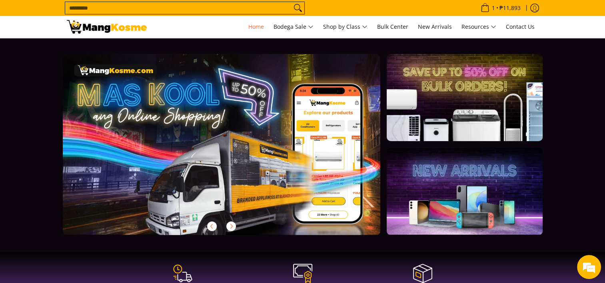
click at [112, 7] on input "Search..." at bounding box center [178, 8] width 226 height 12
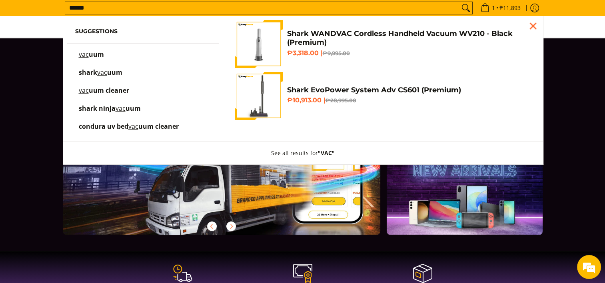
type input "******"
click at [459, 2] on button "Search" at bounding box center [465, 8] width 13 height 12
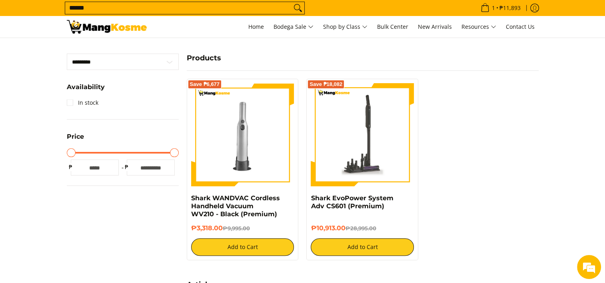
click at [355, 126] on img at bounding box center [362, 134] width 103 height 103
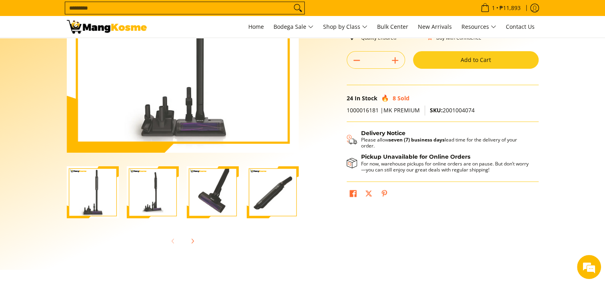
click at [198, 204] on img "Shark EvoPower System Adv CS601 (Premium)-3" at bounding box center [213, 192] width 52 height 52
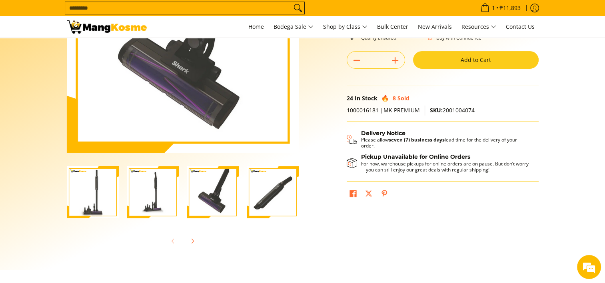
click at [276, 186] on img "Shark EvoPower System Adv CS601 (Premium)-4" at bounding box center [273, 192] width 52 height 52
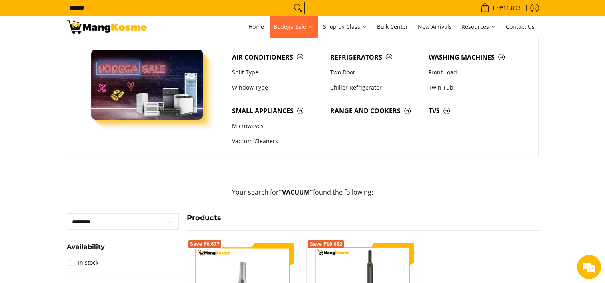
click at [283, 30] on span "Bodega Sale" at bounding box center [293, 27] width 40 height 10
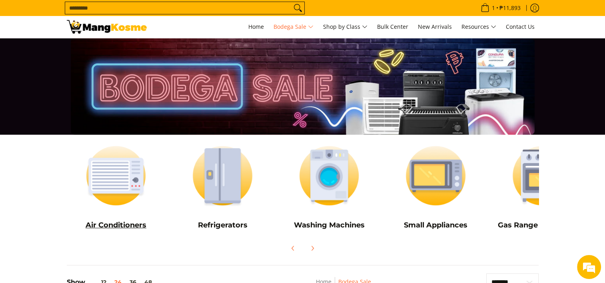
scroll to position [160, 0]
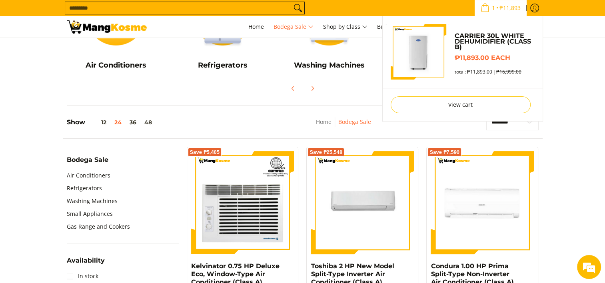
click at [501, 8] on span "₱11,893" at bounding box center [510, 8] width 24 height 6
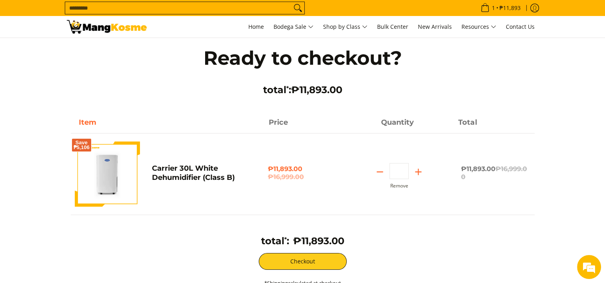
click at [164, 231] on div "Item Price Quantity Total Save ₱5,106 Carrier 30L White Dehumidifier (Class B) …" at bounding box center [303, 203] width 472 height 186
click at [253, 32] on link "Home" at bounding box center [256, 27] width 24 height 22
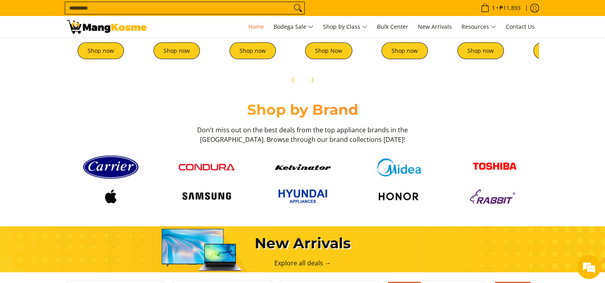
scroll to position [293, 0]
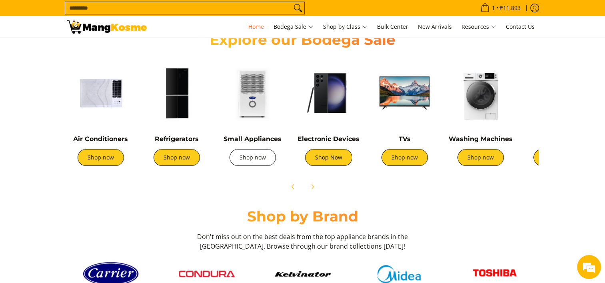
click at [250, 154] on link "Shop now" at bounding box center [252, 157] width 46 height 17
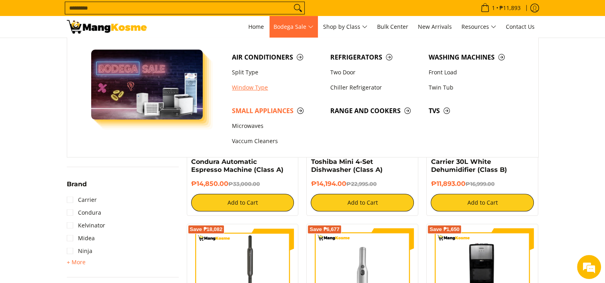
scroll to position [240, 0]
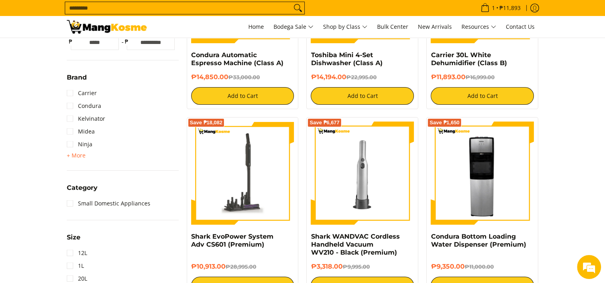
click at [221, 183] on img at bounding box center [242, 173] width 103 height 103
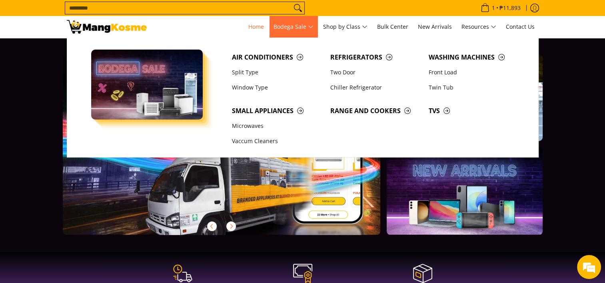
drag, startPoint x: 0, startPoint y: 0, endPoint x: 286, endPoint y: 24, distance: 287.3
click at [286, 24] on span "Bodega Sale" at bounding box center [293, 27] width 40 height 10
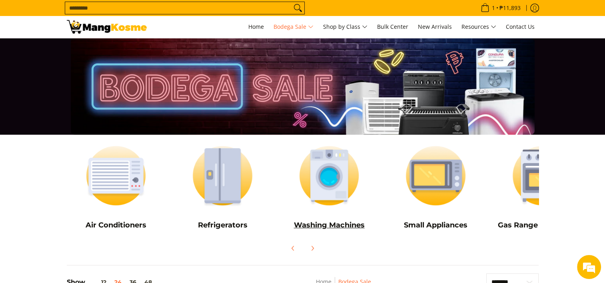
scroll to position [133, 0]
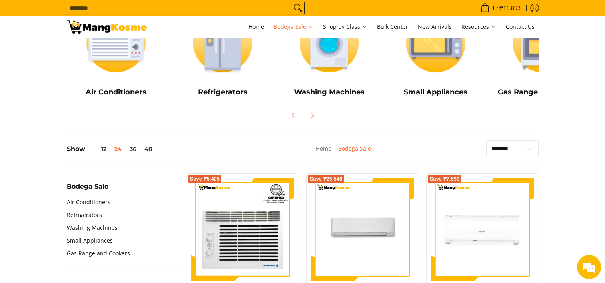
click at [433, 84] on link "Small Appliances" at bounding box center [435, 54] width 99 height 97
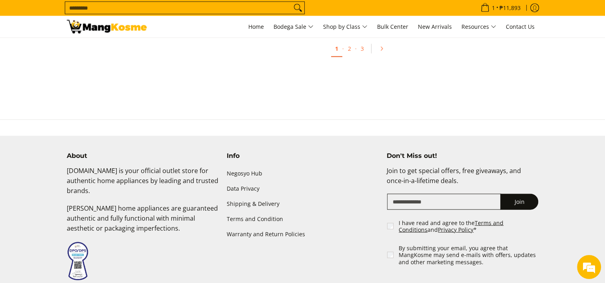
scroll to position [1519, 0]
